Goal: Task Accomplishment & Management: Use online tool/utility

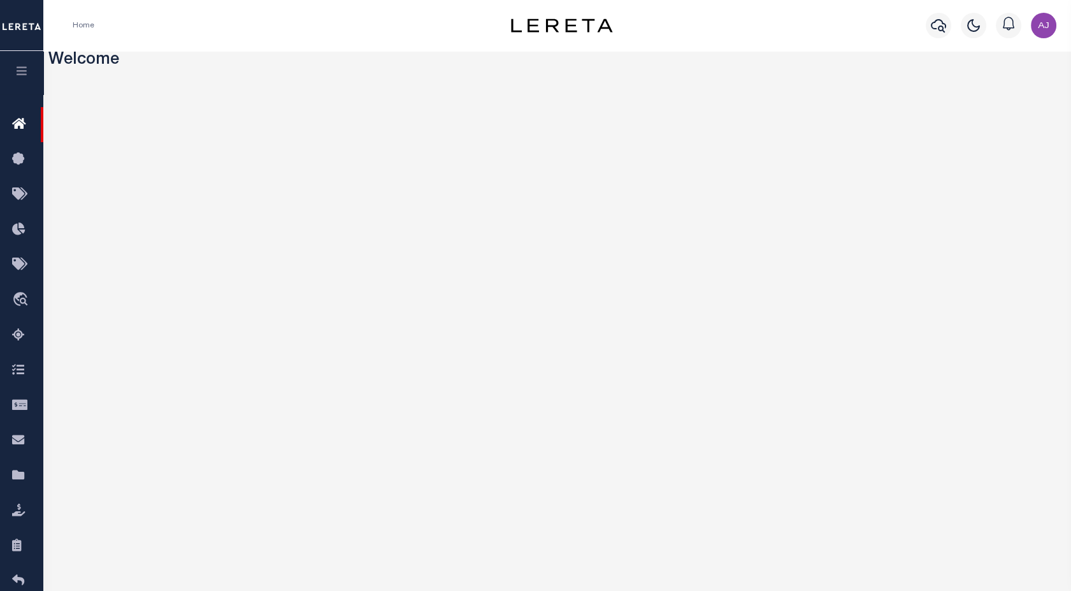
click at [27, 76] on icon "button" at bounding box center [22, 70] width 15 height 11
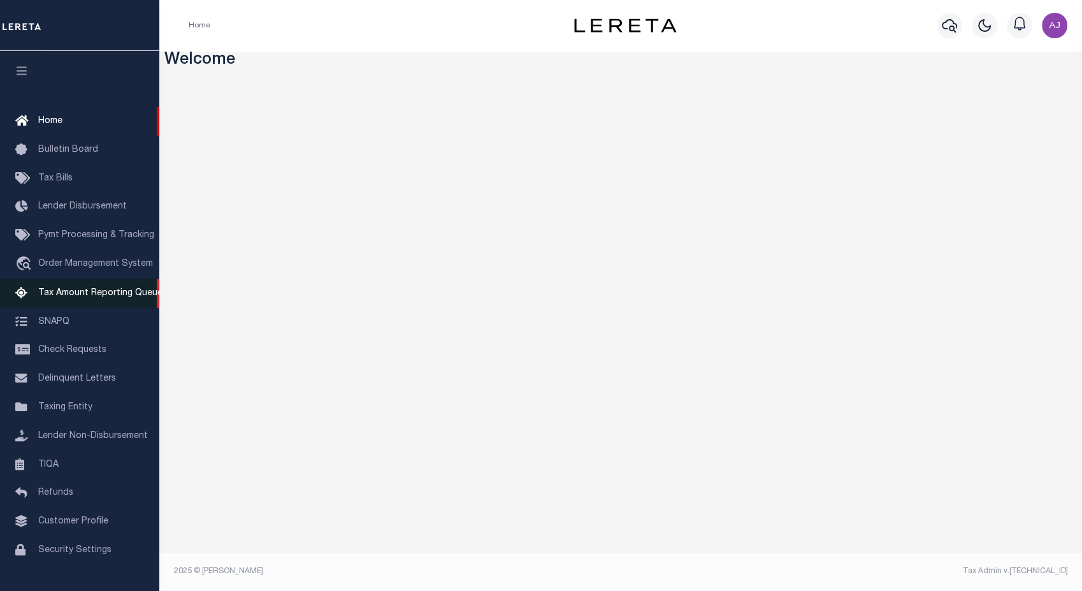
click at [100, 298] on span "Tax Amount Reporting Queue" at bounding box center [100, 293] width 124 height 9
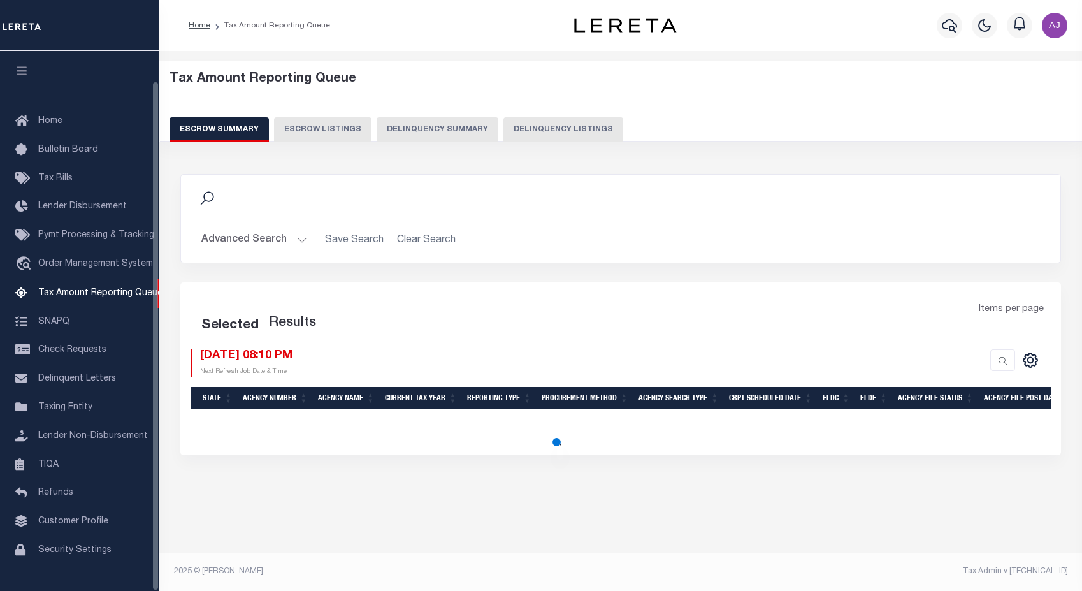
select select "100"
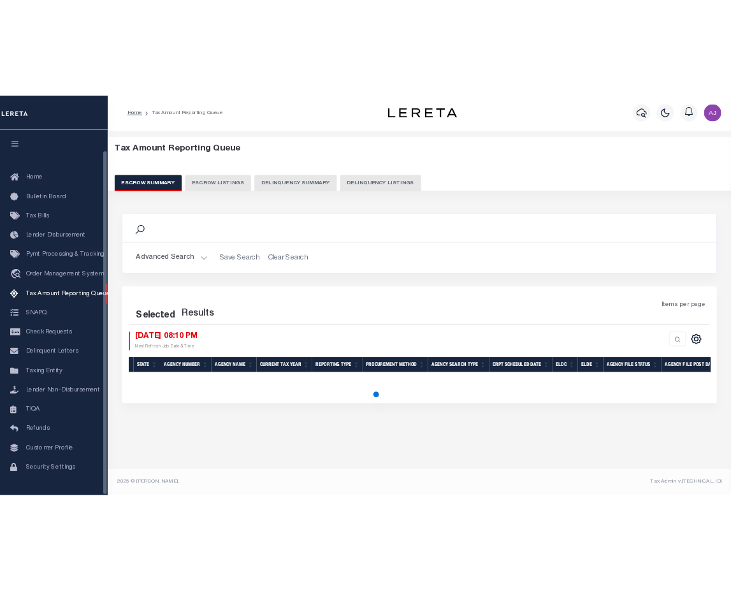
scroll to position [31, 0]
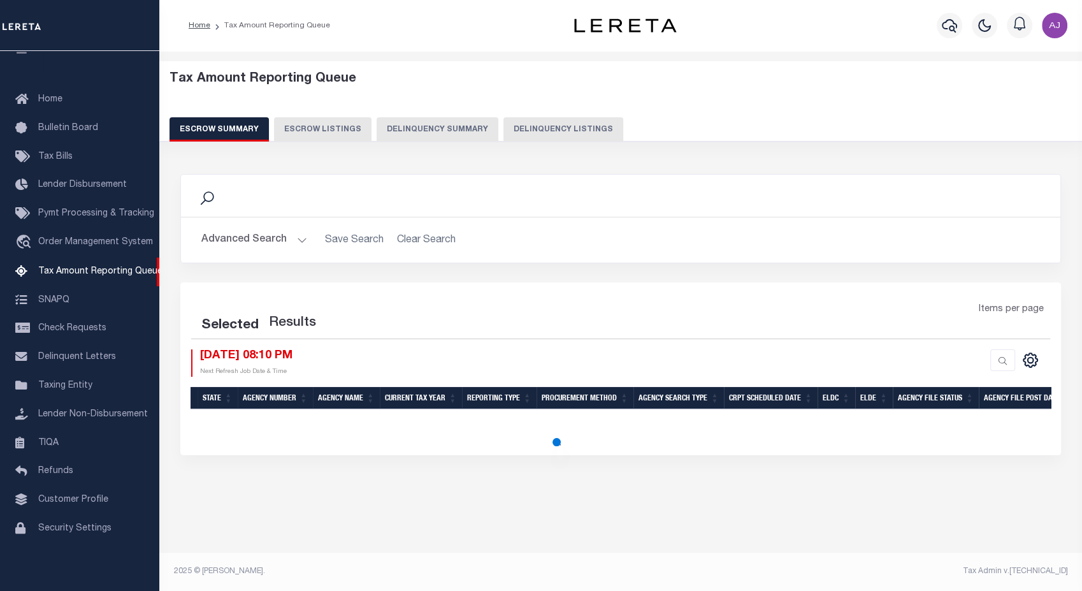
select select "100"
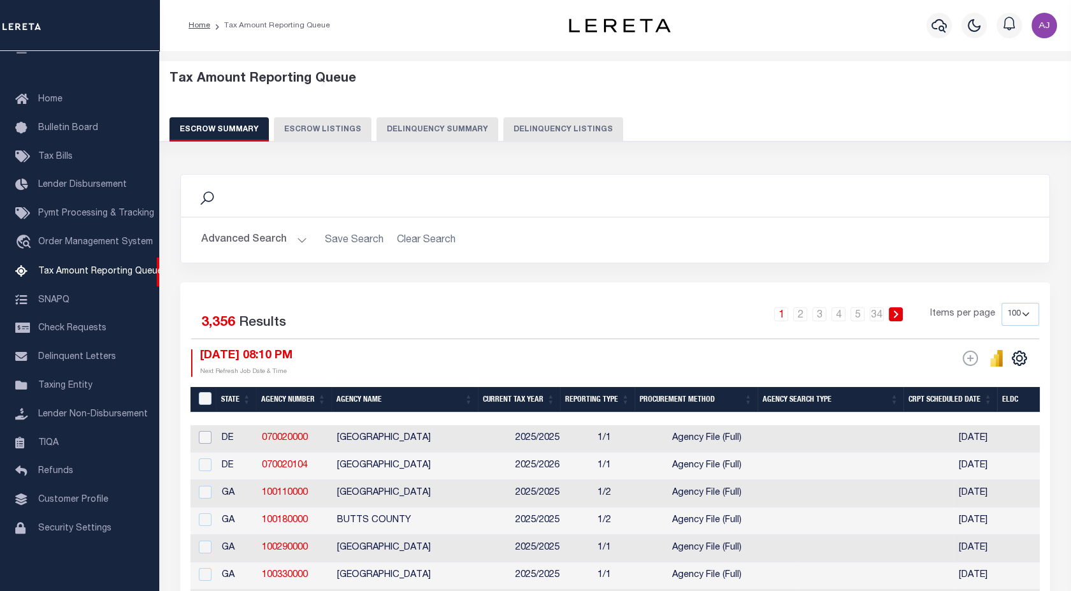
click at [204, 438] on input "checkbox" at bounding box center [205, 437] width 13 height 13
checkbox input "true"
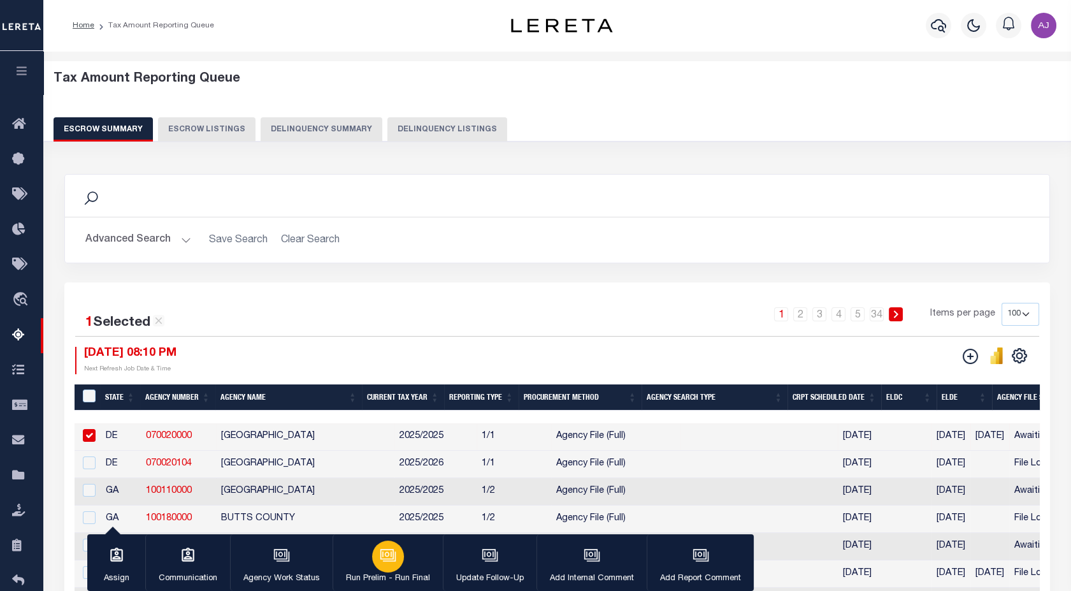
click at [391, 559] on icon "button" at bounding box center [386, 554] width 13 height 10
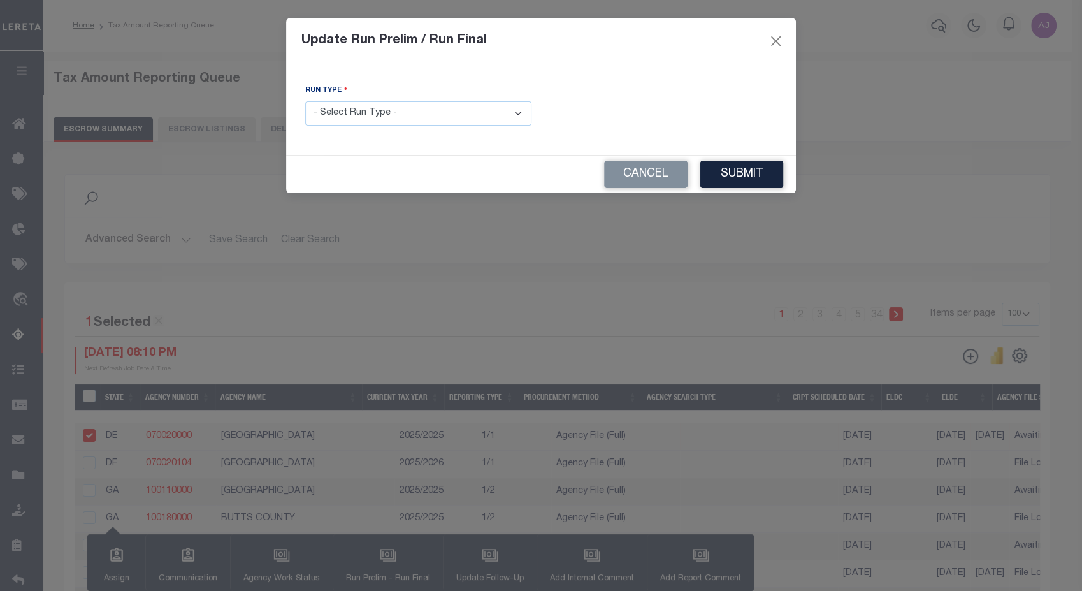
click at [475, 112] on select "- Select Run Type - Prelim Run Final Run" at bounding box center [418, 113] width 226 height 25
click at [305, 101] on select "- Select Run Type - Prelim Run Final Run" at bounding box center [418, 113] width 226 height 25
click at [487, 110] on select "- Select Run Type - Prelim Run Final Run" at bounding box center [418, 113] width 226 height 25
click at [305, 101] on select "- Select Run Type - Prelim Run Final Run" at bounding box center [418, 113] width 226 height 25
click at [482, 117] on select "- Select Run Type - Prelim Run Final Run" at bounding box center [418, 113] width 226 height 25
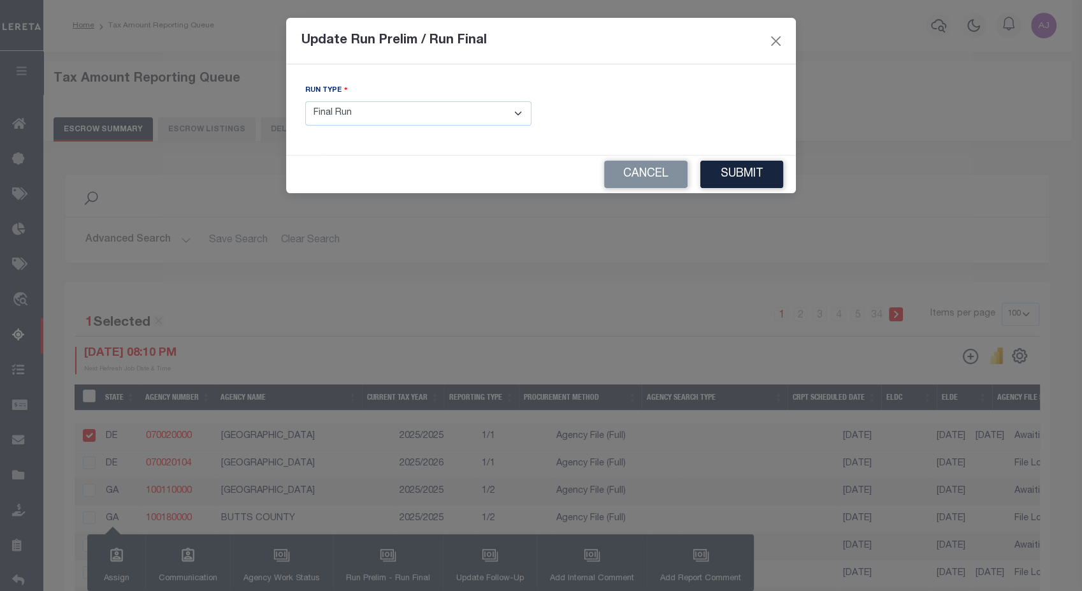
click at [305, 101] on select "- Select Run Type - Prelim Run Final Run" at bounding box center [418, 113] width 226 height 25
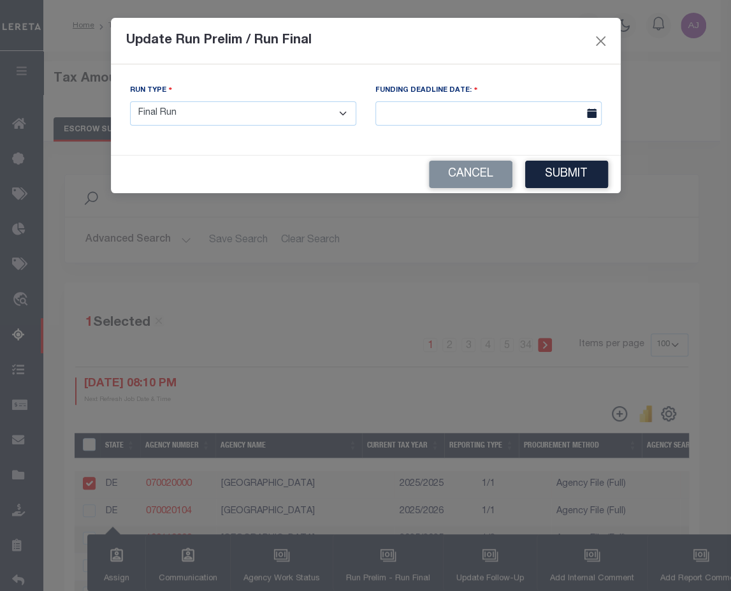
click at [323, 115] on select "- Select Run Type - Prelim Run Final Run" at bounding box center [243, 113] width 226 height 25
click at [130, 101] on select "- Select Run Type - Prelim Run Final Run" at bounding box center [243, 113] width 226 height 25
click at [218, 110] on select "- Select Run Type - Prelim Run Final Run" at bounding box center [243, 113] width 226 height 25
click at [130, 101] on select "- Select Run Type - Prelim Run Final Run" at bounding box center [243, 113] width 226 height 25
click at [310, 119] on select "- Select Run Type - Prelim Run Final Run" at bounding box center [243, 113] width 226 height 25
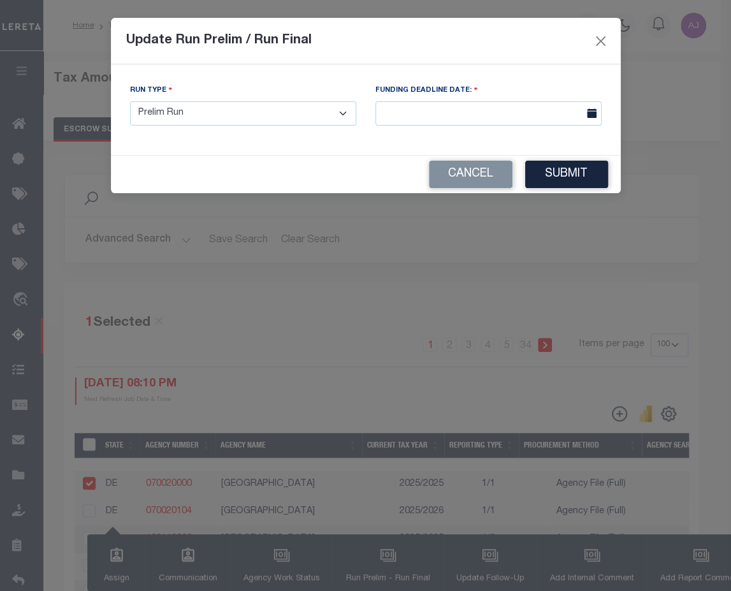
click at [130, 101] on select "- Select Run Type - Prelim Run Final Run" at bounding box center [243, 113] width 226 height 25
click at [315, 106] on select "- Select Run Type - Prelim Run Final Run" at bounding box center [243, 113] width 226 height 25
select select "F"
click at [130, 101] on select "- Select Run Type - Prelim Run Final Run" at bounding box center [243, 113] width 226 height 25
click at [570, 177] on button "Submit" at bounding box center [566, 174] width 83 height 27
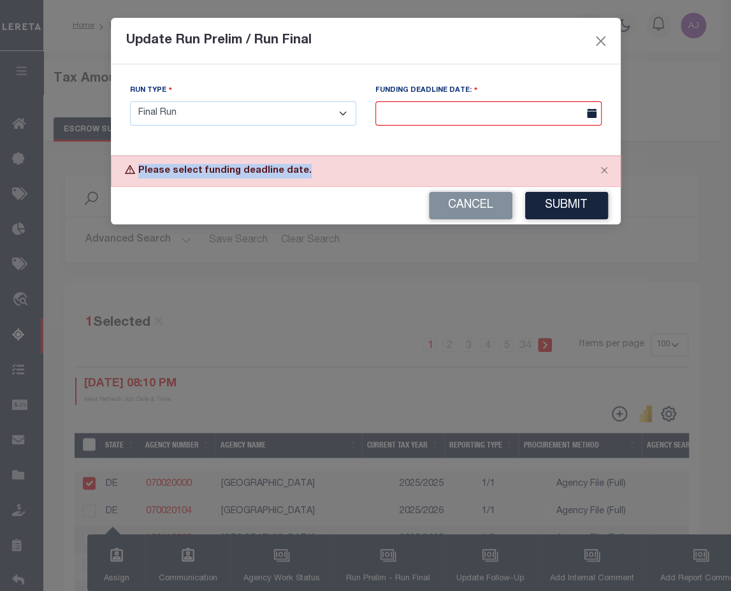
drag, startPoint x: 304, startPoint y: 172, endPoint x: 133, endPoint y: 168, distance: 170.8
click at [133, 168] on div "Please select funding deadline date." at bounding box center [366, 170] width 510 height 31
